Goal: Task Accomplishment & Management: Manage account settings

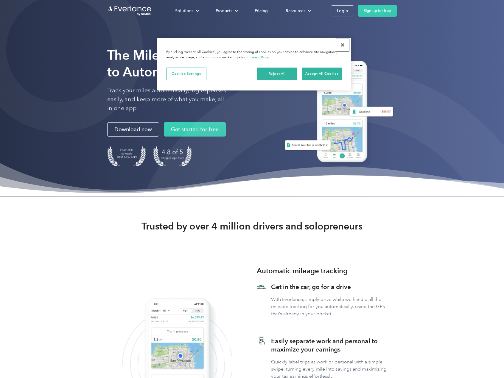
click at [343, 45] on button "Close" at bounding box center [342, 44] width 13 height 13
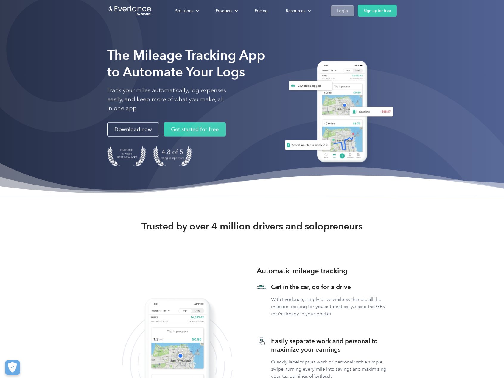
click at [344, 13] on div "Login" at bounding box center [342, 10] width 11 height 7
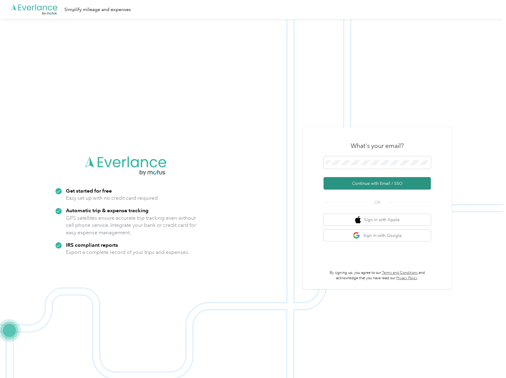
click at [389, 185] on button "Continue with Email / SSO" at bounding box center [376, 183] width 107 height 13
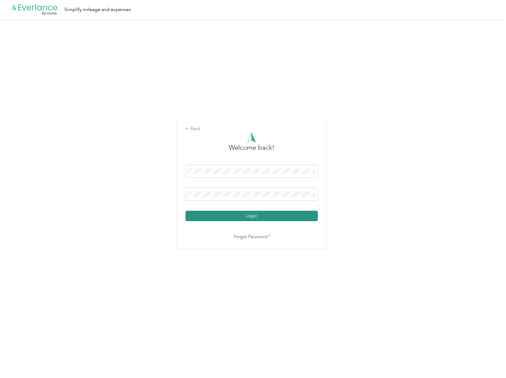
click at [261, 216] on button "Login" at bounding box center [251, 216] width 132 height 10
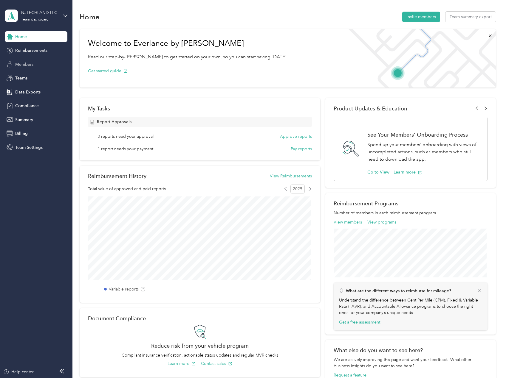
click at [32, 64] on span "Members" at bounding box center [24, 64] width 18 height 6
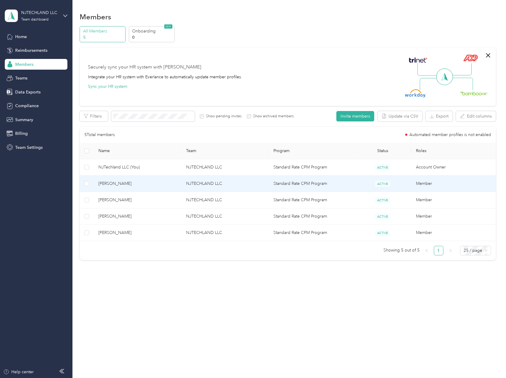
click at [123, 188] on td "John Nebelli" at bounding box center [138, 184] width 88 height 16
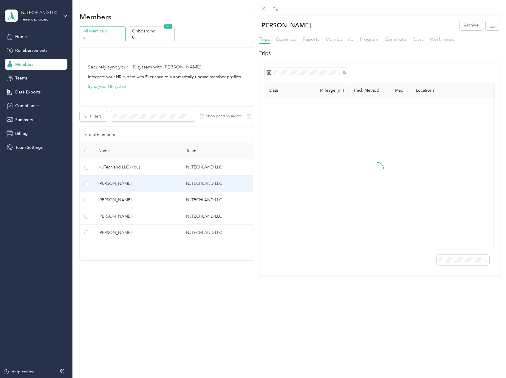
click at [310, 43] on div "Trips Expenses Reports Member info Program Commute Rates Work hours" at bounding box center [379, 40] width 253 height 9
click at [310, 41] on span "Reports" at bounding box center [310, 39] width 17 height 6
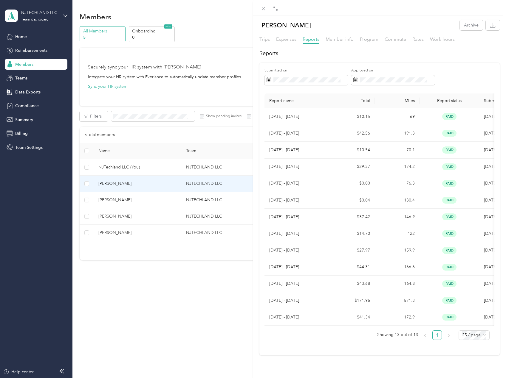
click at [112, 199] on div "John Nebelli Archive Trips Expenses Reports Member info Program Commute Rates W…" at bounding box center [253, 189] width 506 height 378
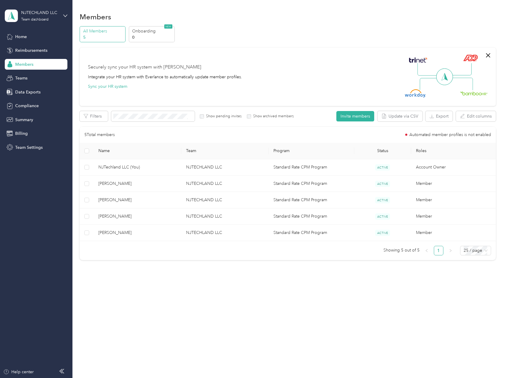
click at [112, 201] on div at bounding box center [253, 189] width 506 height 378
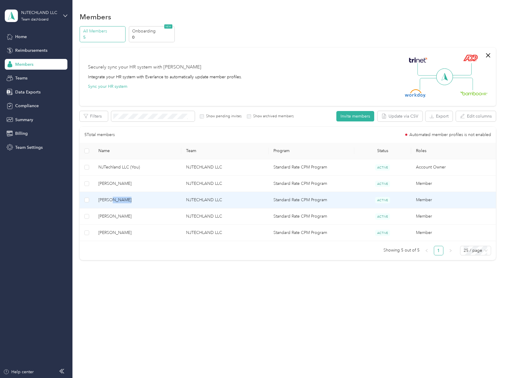
click at [112, 201] on span "Elvis Rosario" at bounding box center [137, 200] width 78 height 7
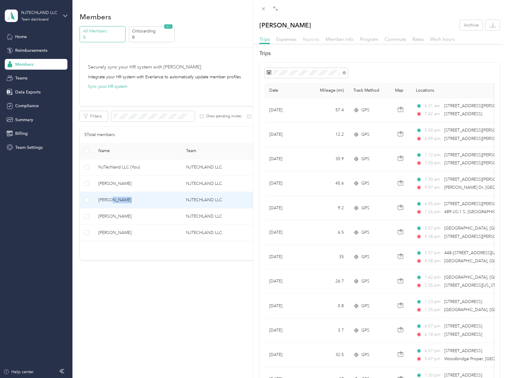
click at [315, 38] on span "Reports" at bounding box center [310, 39] width 17 height 6
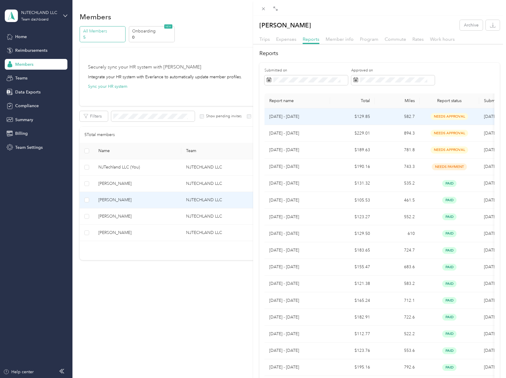
click at [382, 119] on td "582.7" at bounding box center [397, 116] width 45 height 17
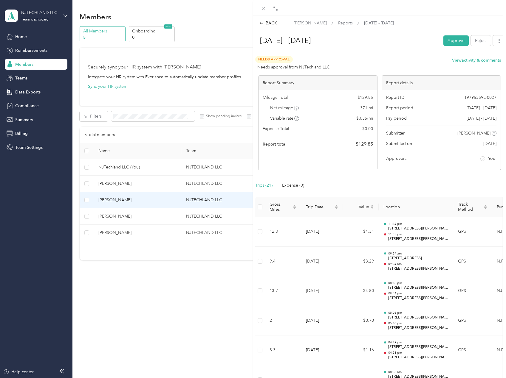
click at [360, 146] on span "$ 129.85" at bounding box center [363, 144] width 17 height 7
copy span "129.85"
click at [450, 42] on button "Approve" at bounding box center [455, 40] width 25 height 10
click at [414, 40] on button "Mark as paid" at bounding box center [420, 40] width 32 height 10
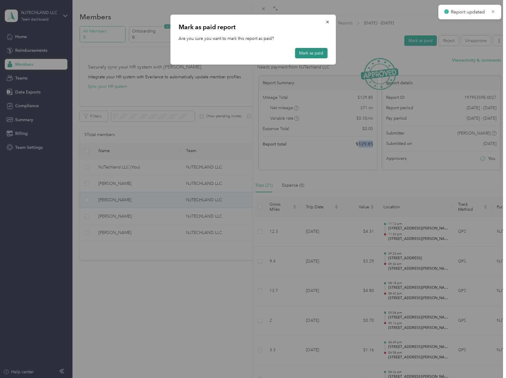
click at [305, 52] on button "Mark as paid" at bounding box center [311, 53] width 32 height 10
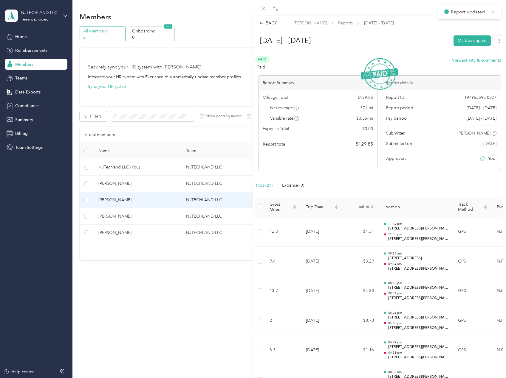
click at [116, 234] on div "BACK Elvis Rosario Reports Sep 22 - 28, 2025 Sep 22 - 28, 2025 Mark as unpaid P…" at bounding box center [253, 189] width 506 height 378
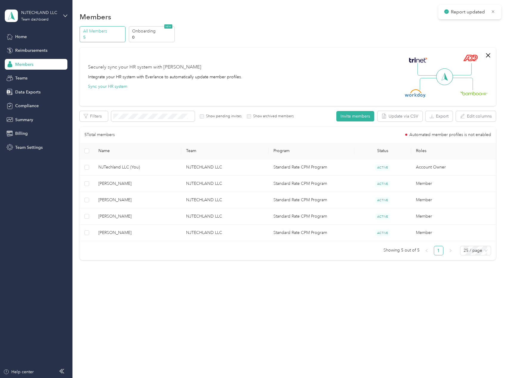
click at [116, 234] on div at bounding box center [253, 189] width 506 height 378
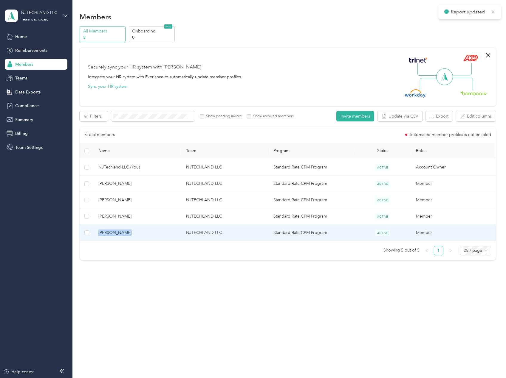
click at [116, 234] on span "Randy Velarde" at bounding box center [137, 233] width 78 height 7
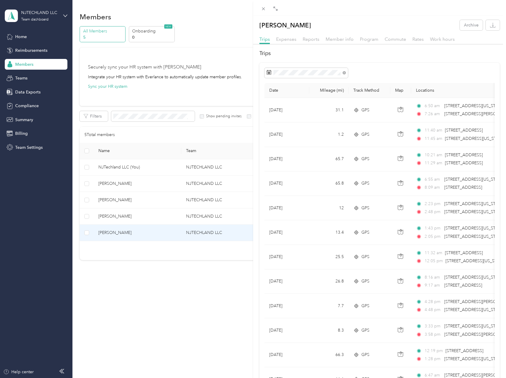
click at [320, 43] on div "Trips Expenses Reports Member info Program Commute Rates Work hours" at bounding box center [379, 40] width 253 height 9
click at [315, 41] on span "Reports" at bounding box center [310, 39] width 17 height 6
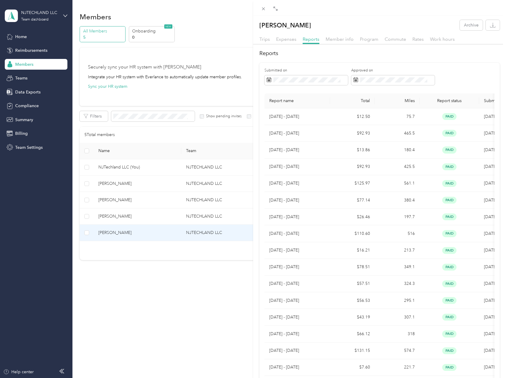
click at [125, 215] on div "Randy Velarde Archive Trips Expenses Reports Member info Program Commute Rates …" at bounding box center [253, 189] width 506 height 378
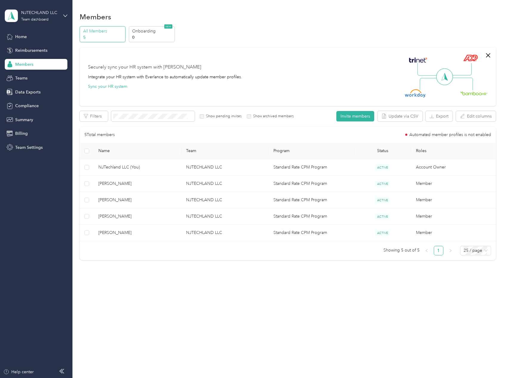
click at [123, 217] on div at bounding box center [253, 189] width 506 height 378
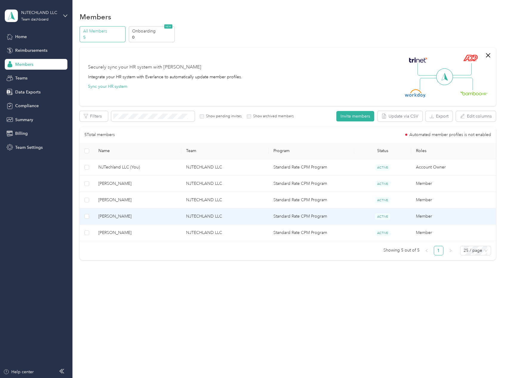
click at [118, 217] on span "Nikolas Heim" at bounding box center [137, 216] width 78 height 7
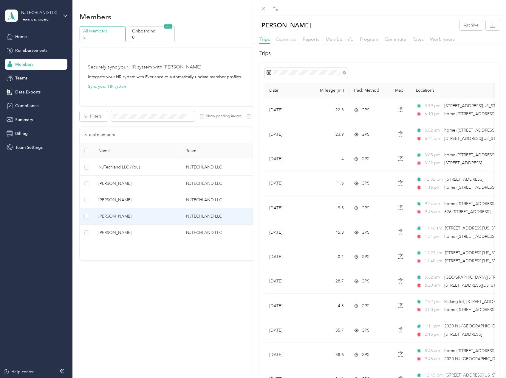
click at [293, 42] on span "Expenses" at bounding box center [286, 39] width 20 height 6
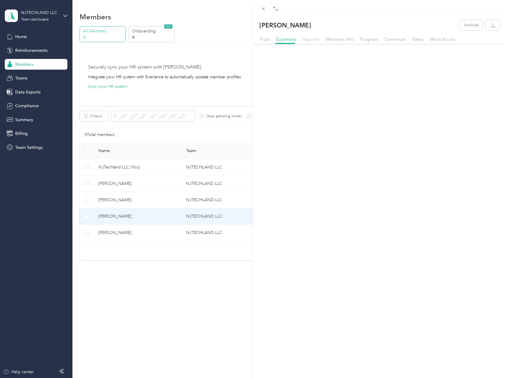
click at [311, 41] on span "Reports" at bounding box center [310, 39] width 17 height 6
